Goal: Task Accomplishment & Management: Use online tool/utility

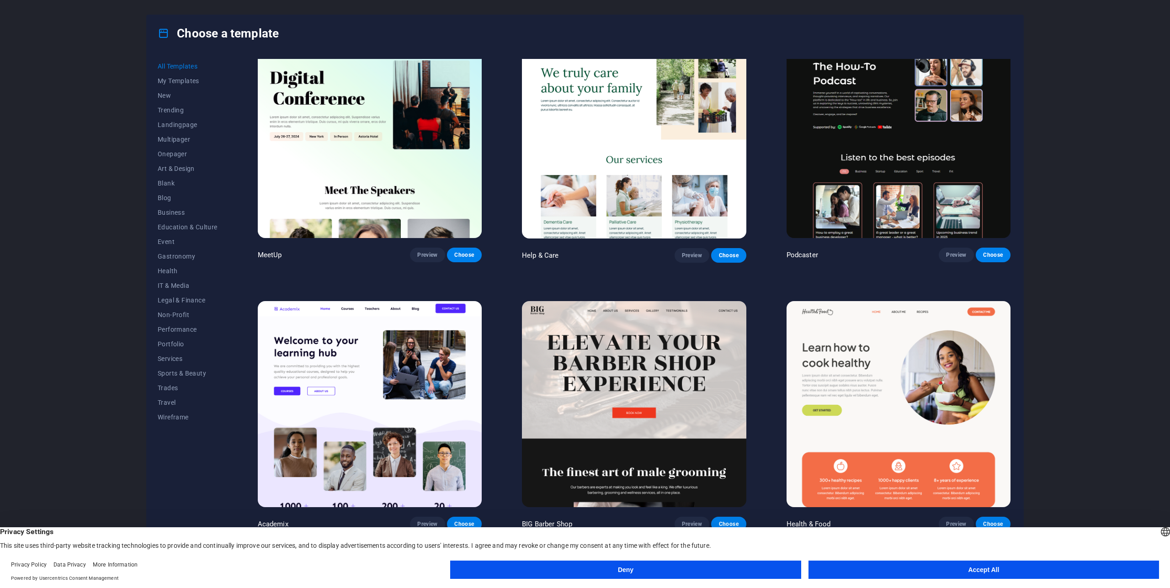
scroll to position [994, 0]
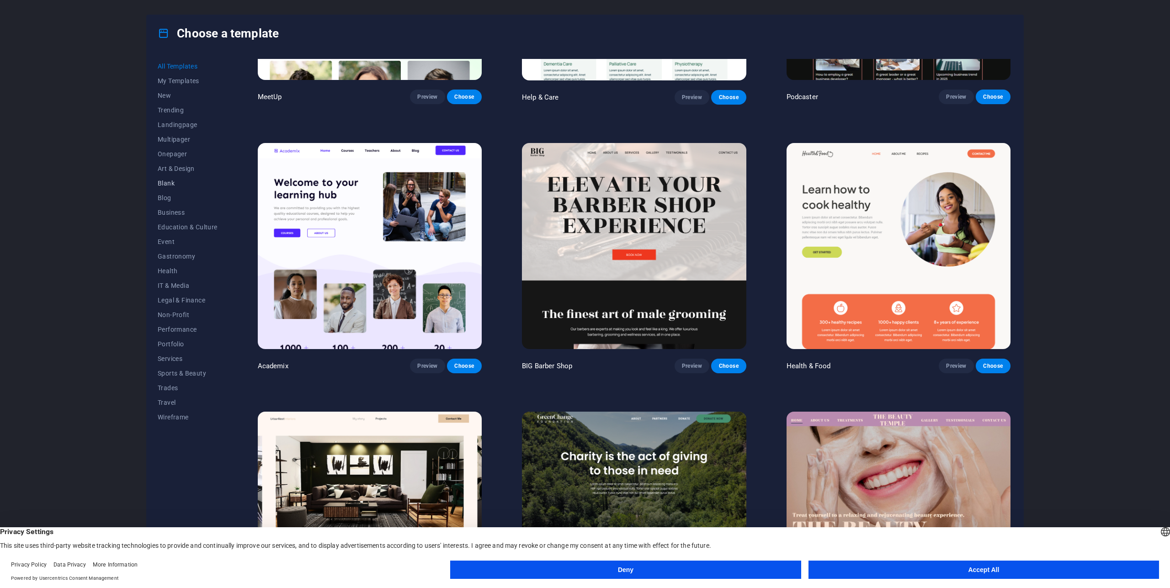
click at [168, 183] on span "Blank" at bounding box center [188, 183] width 60 height 7
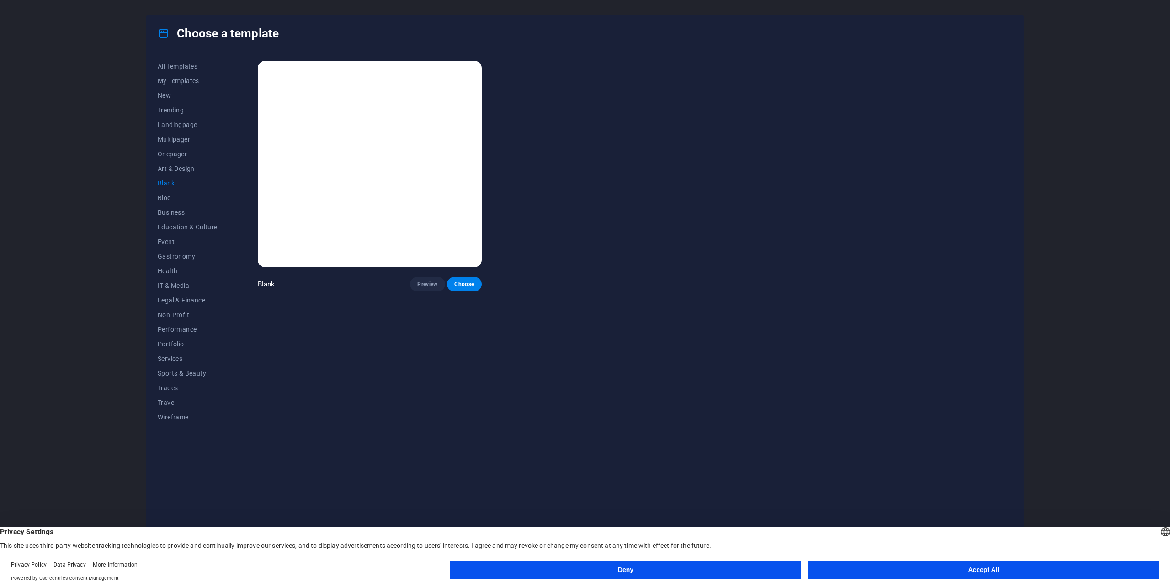
scroll to position [0, 0]
click at [471, 281] on span "Choose" at bounding box center [464, 284] width 20 height 7
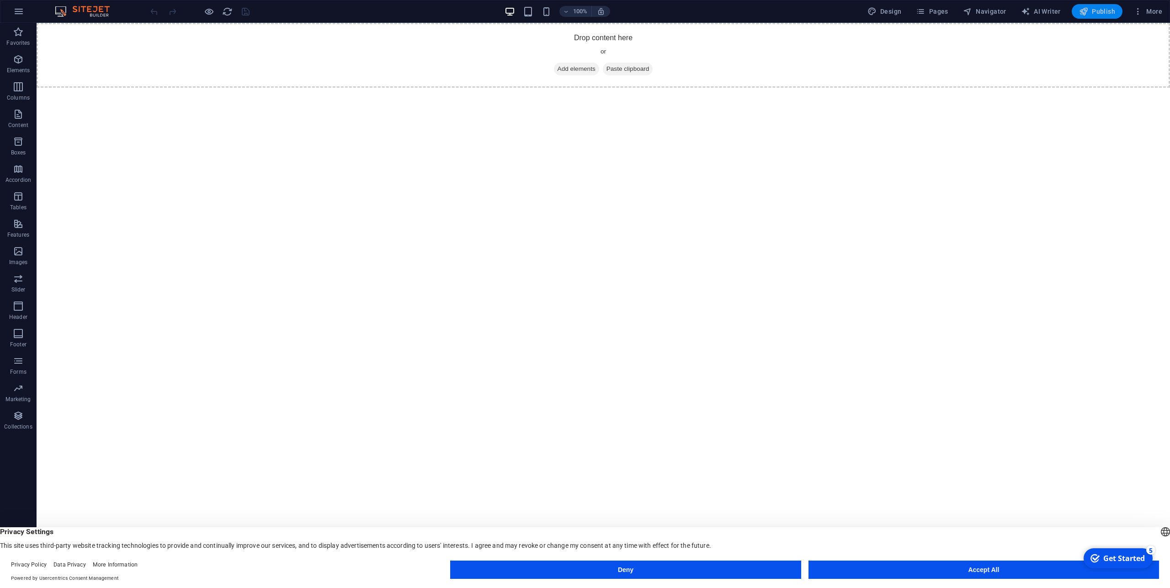
click at [1099, 16] on button "Publish" at bounding box center [1096, 11] width 51 height 15
click at [1141, 8] on icon "button" at bounding box center [1137, 11] width 9 height 9
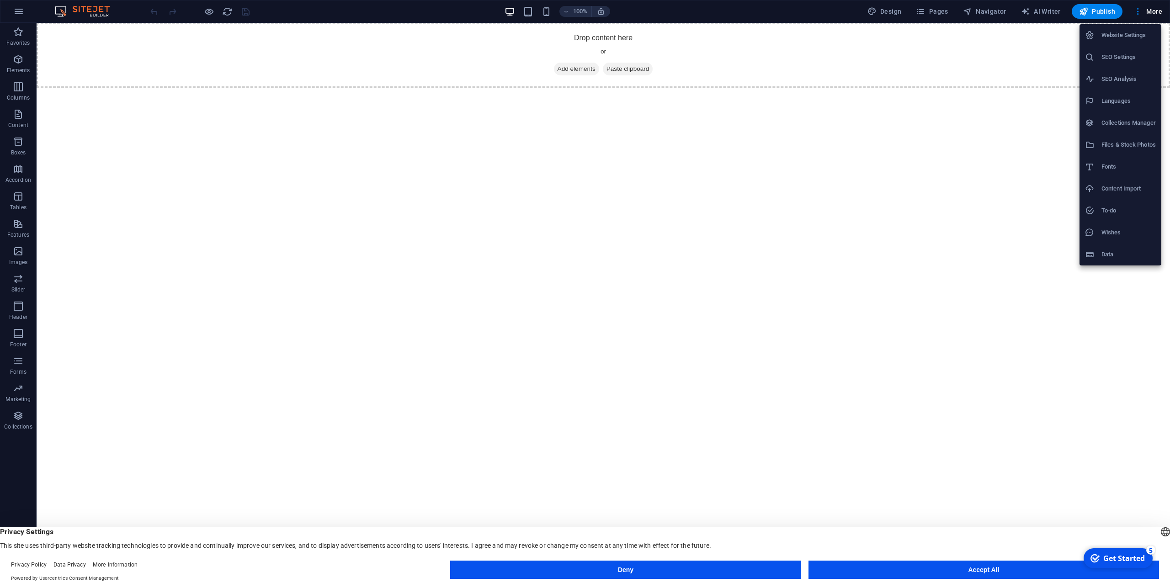
click at [522, 272] on div at bounding box center [585, 294] width 1170 height 588
